Goal: Browse casually: Explore the website without a specific task or goal

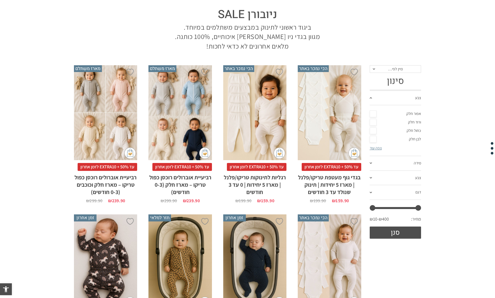
scroll to position [61, 0]
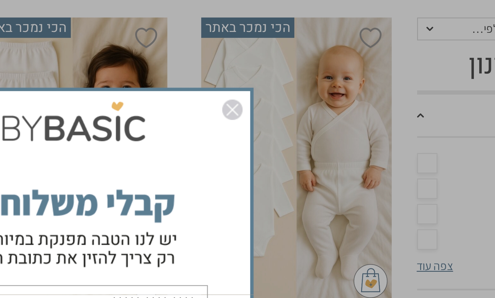
click at [308, 96] on img "סגור" at bounding box center [308, 95] width 7 height 7
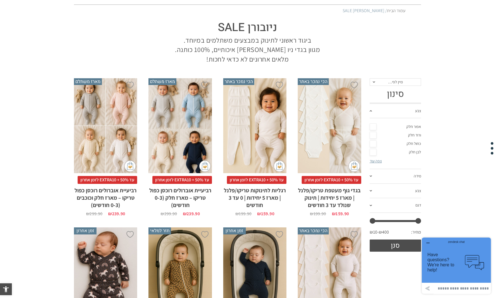
scroll to position [0, 0]
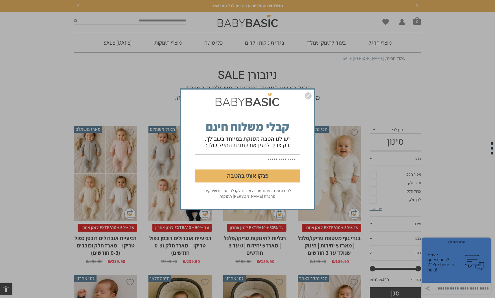
click at [306, 93] on img "סגור" at bounding box center [308, 95] width 7 height 7
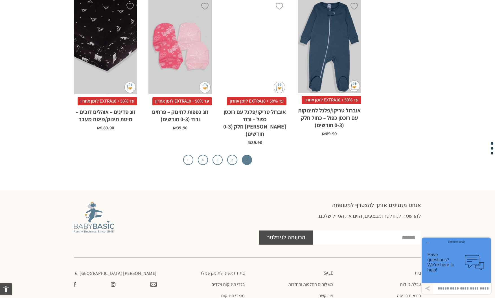
scroll to position [1783, 0]
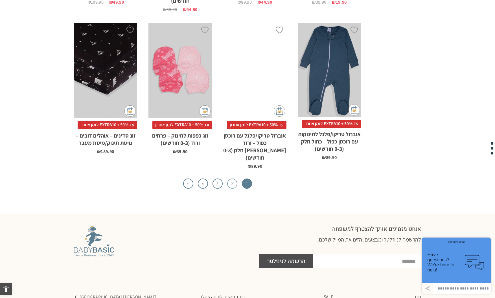
click at [235, 179] on link "2" at bounding box center [232, 184] width 10 height 10
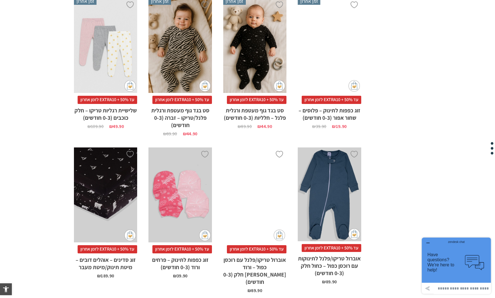
scroll to position [1565, 0]
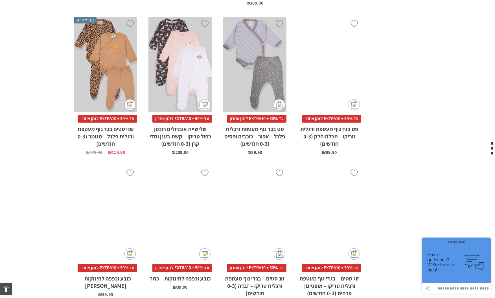
scroll to position [1680, 0]
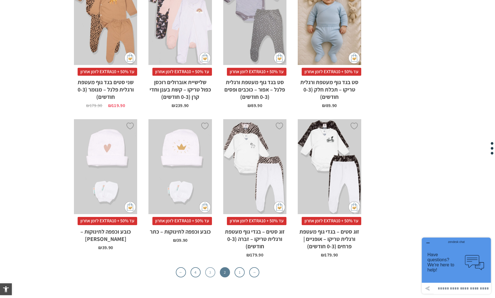
click at [210, 267] on link "3" at bounding box center [210, 272] width 10 height 10
